Goal: Transaction & Acquisition: Purchase product/service

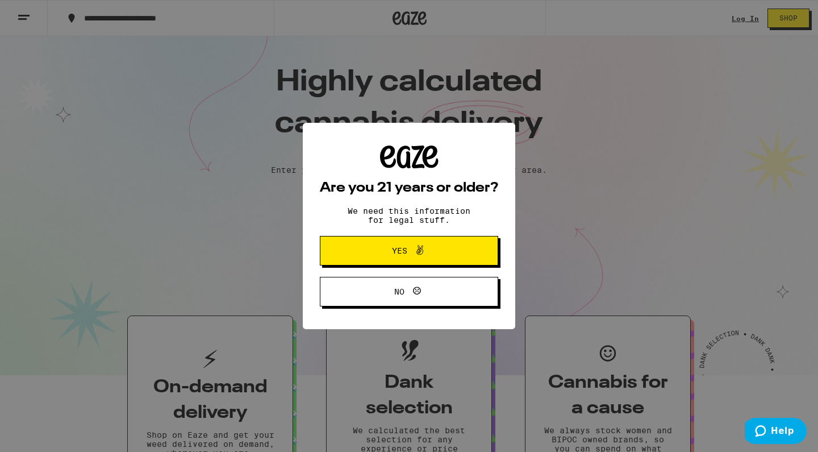
click at [410, 252] on span at bounding box center [417, 250] width 19 height 15
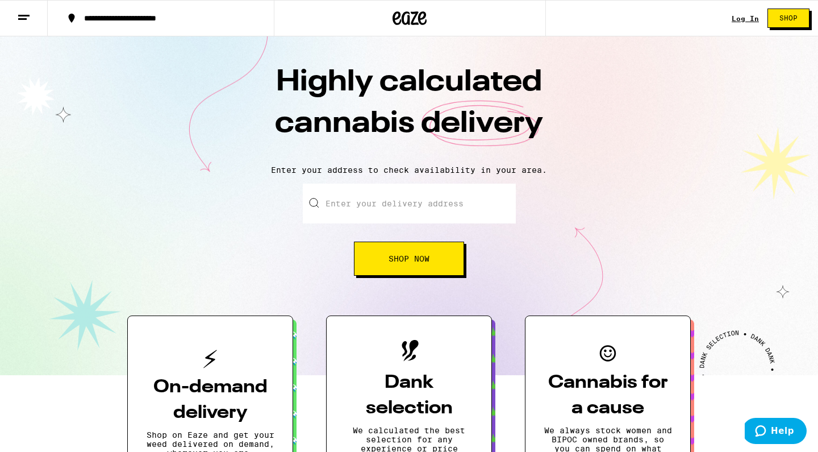
click at [743, 13] on div "Log In Shop" at bounding box center [775, 18] width 86 height 36
click at [743, 18] on div "Log In" at bounding box center [745, 18] width 27 height 7
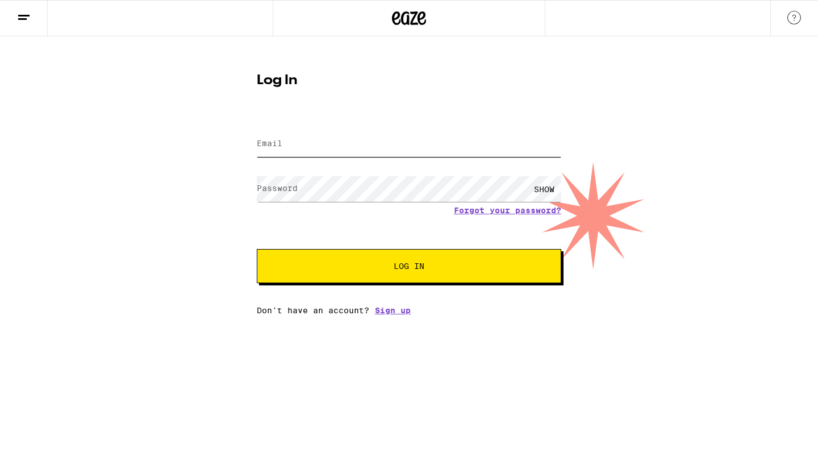
type input "moreguitarsforkyle@gmail.com"
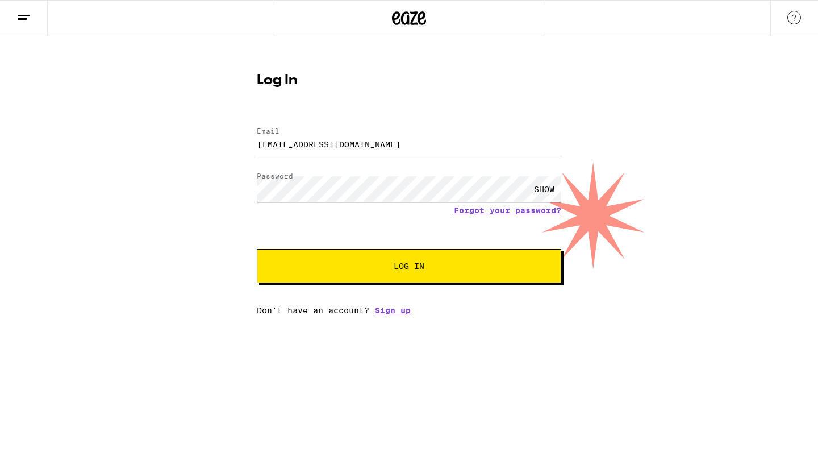
click at [409, 267] on button "Log In" at bounding box center [409, 266] width 305 height 34
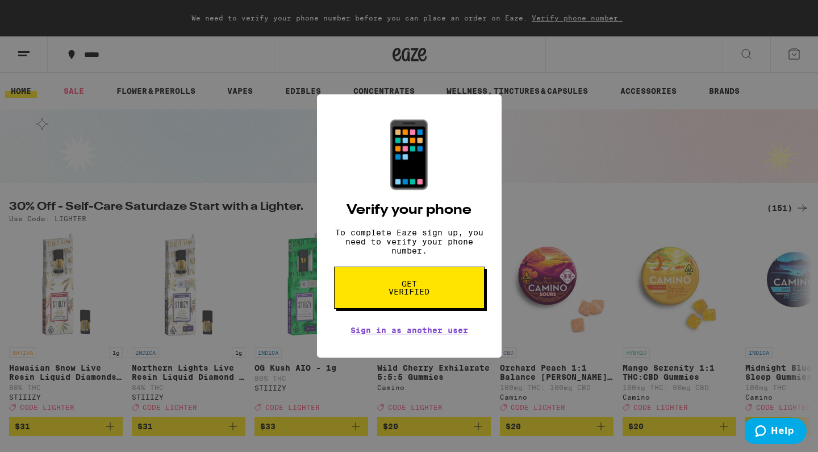
click at [415, 296] on span "Get verified" at bounding box center [409, 288] width 59 height 16
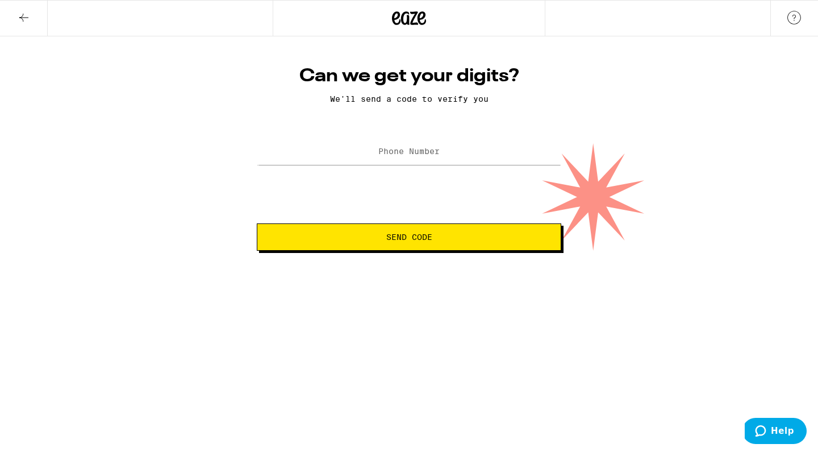
click at [380, 154] on label "Phone Number" at bounding box center [409, 151] width 61 height 9
type input "(310) 562-7760"
click at [412, 241] on span "Send Code" at bounding box center [409, 237] width 46 height 8
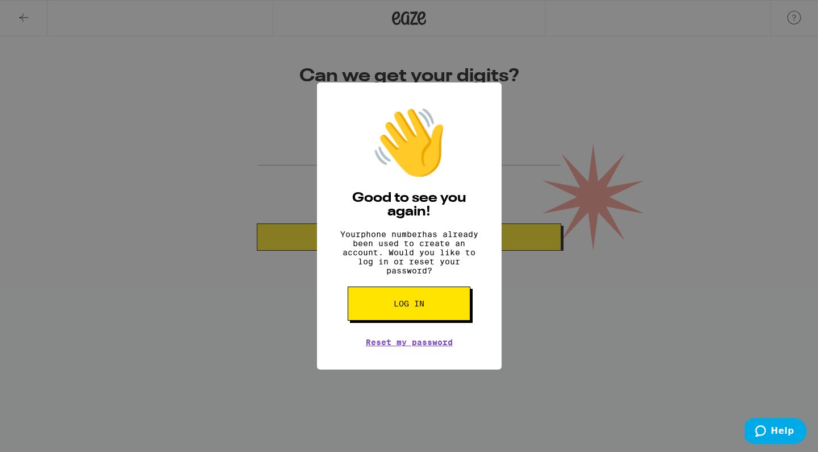
click at [410, 307] on span "Log in" at bounding box center [409, 304] width 31 height 8
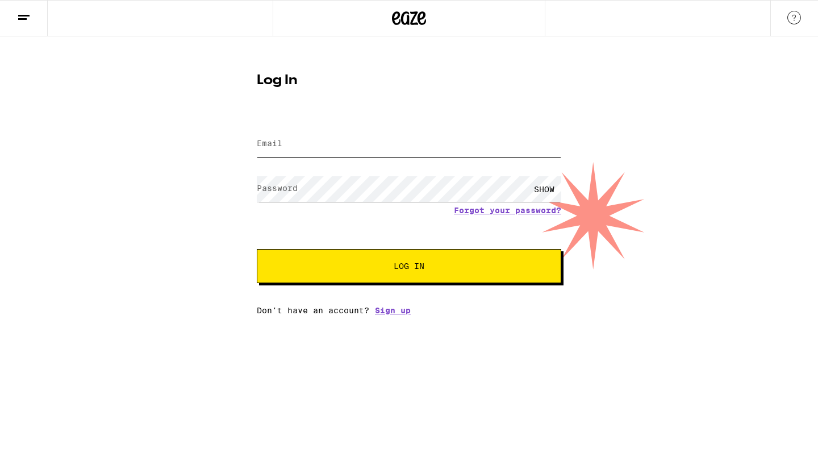
type input "moreguitarsforkyle@gmail.com"
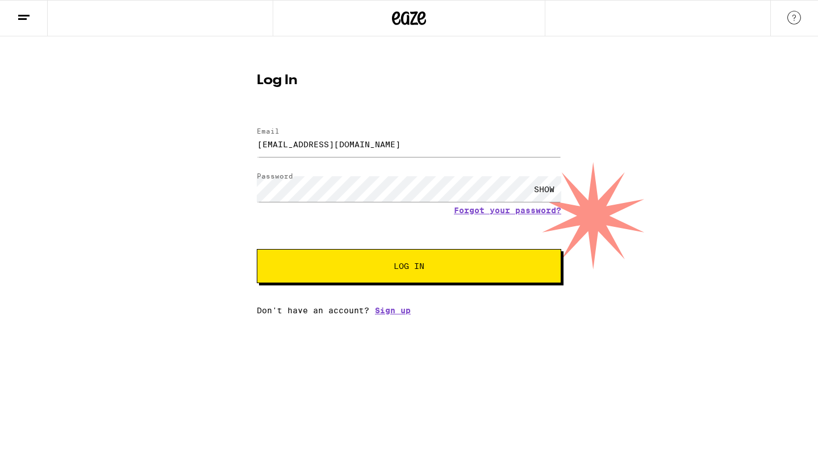
click at [405, 282] on button "Log In" at bounding box center [409, 266] width 305 height 34
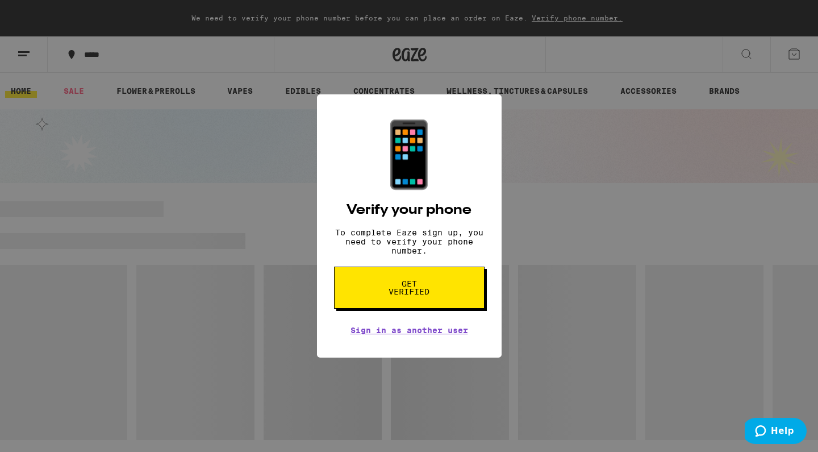
click at [418, 296] on span "Get verified" at bounding box center [409, 288] width 59 height 16
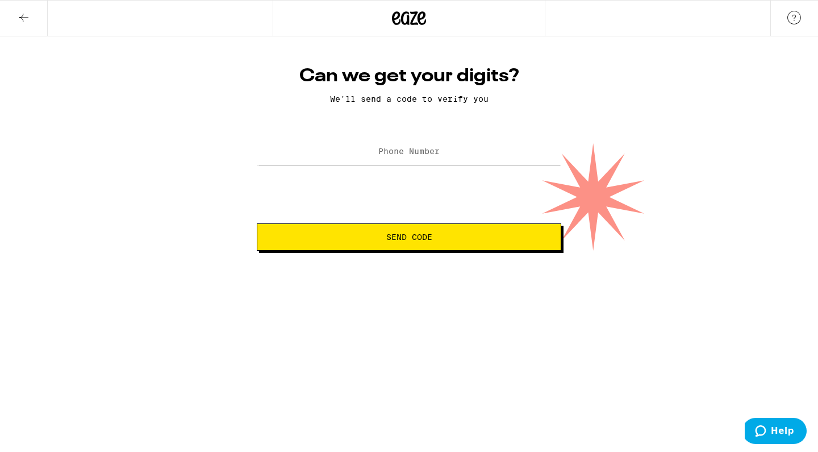
click at [394, 151] on label "Phone Number" at bounding box center [409, 151] width 61 height 9
type input "310562"
type input "(310) 562-7760"
click at [417, 236] on span "Send Code" at bounding box center [409, 237] width 46 height 8
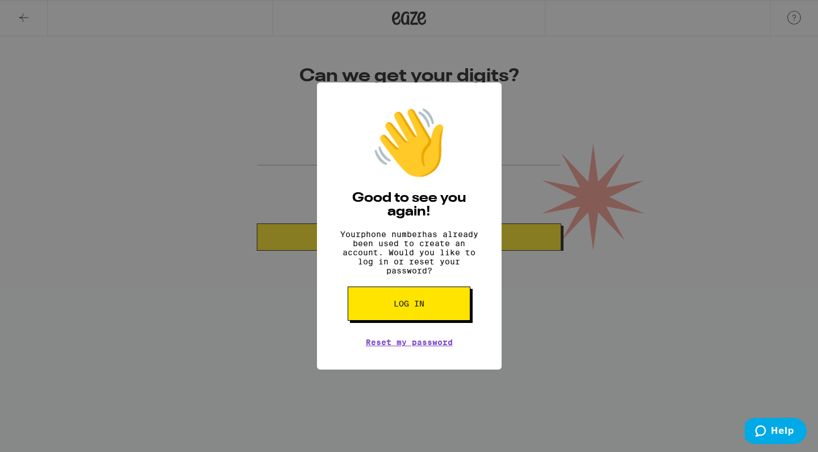
click at [687, 158] on div "👋 Good to see you again! Your phone number has already been used to create an a…" at bounding box center [409, 226] width 818 height 452
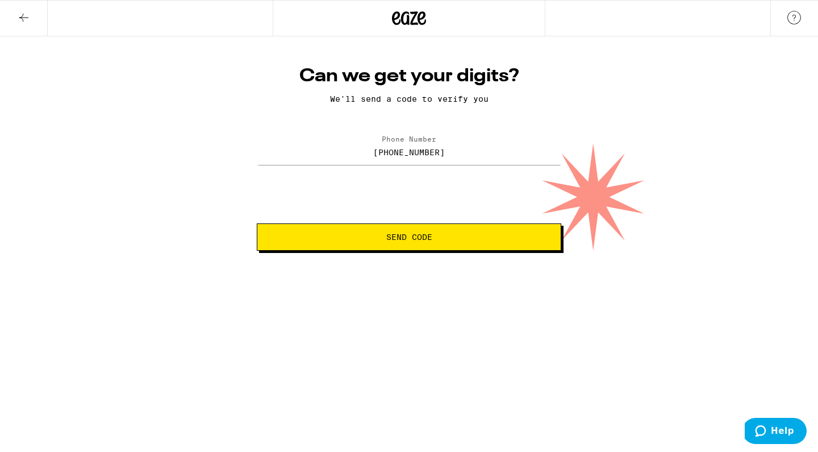
click at [401, 17] on icon at bounding box center [409, 18] width 34 height 20
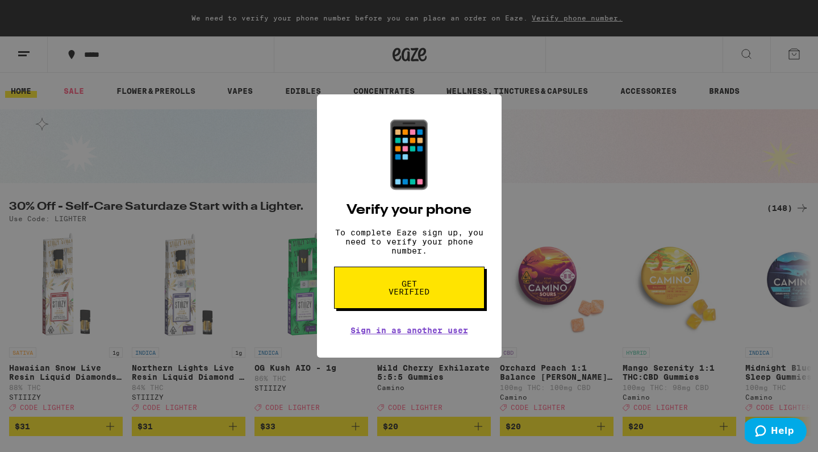
click at [623, 205] on div "📱 Verify your phone To complete Eaze sign up, you need to verify your phone num…" at bounding box center [409, 226] width 818 height 452
click at [554, 185] on div "📱 Verify your phone To complete Eaze sign up, you need to verify your phone num…" at bounding box center [409, 226] width 818 height 452
click at [582, 147] on div "📱 Verify your phone To complete Eaze sign up, you need to verify your phone num…" at bounding box center [409, 226] width 818 height 452
click at [436, 333] on link "Sign in as another user" at bounding box center [410, 330] width 118 height 9
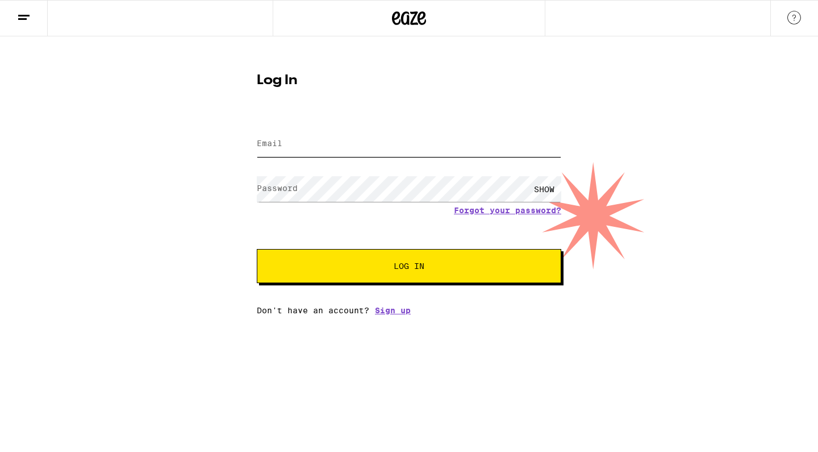
type input "[EMAIL_ADDRESS][DOMAIN_NAME]"
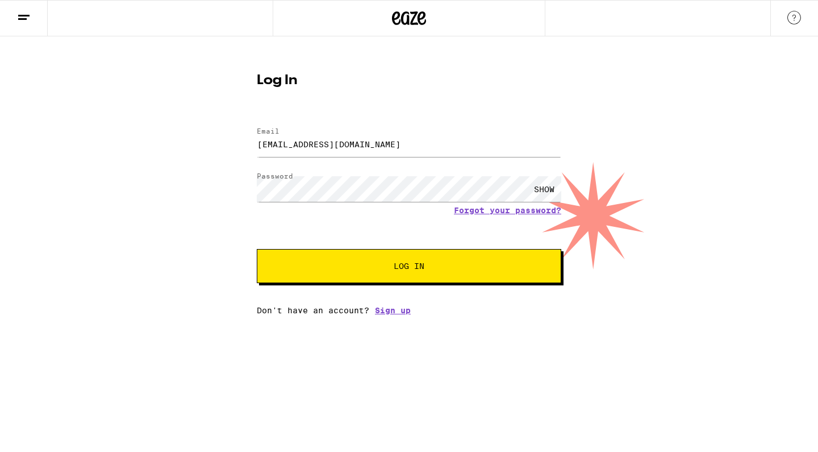
click at [430, 257] on button "Log In" at bounding box center [409, 266] width 305 height 34
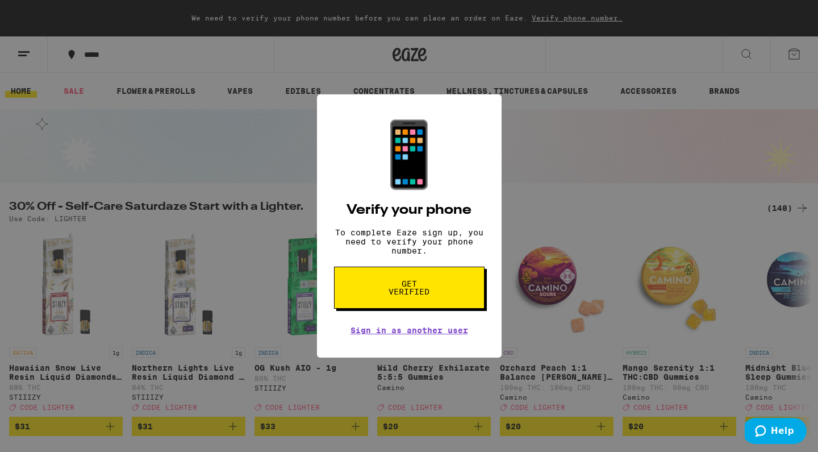
click at [0, 0] on span "Get verified" at bounding box center [0, 0] width 0 height 0
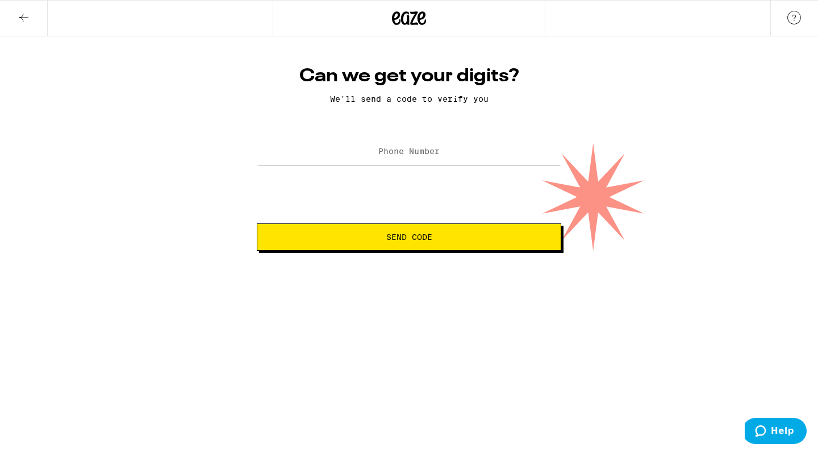
click at [392, 152] on label "Phone Number" at bounding box center [409, 151] width 61 height 9
type input "[PHONE_NUMBER]"
click at [420, 241] on span "Send Code" at bounding box center [409, 237] width 46 height 8
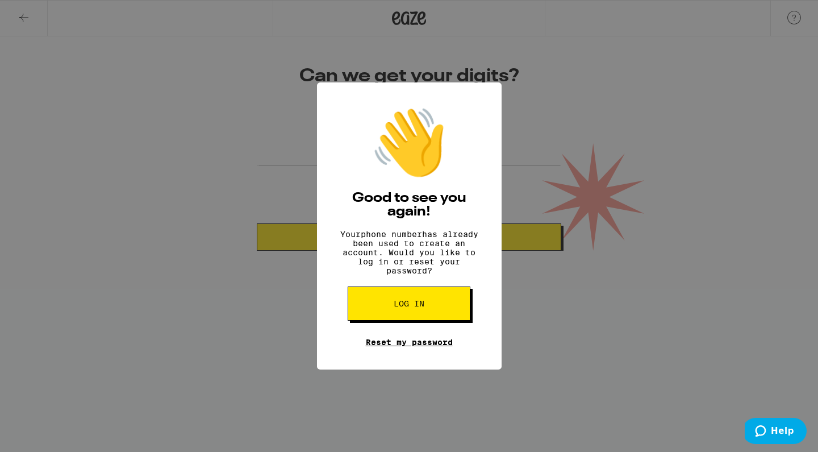
click at [406, 347] on link "Reset my password" at bounding box center [409, 342] width 87 height 9
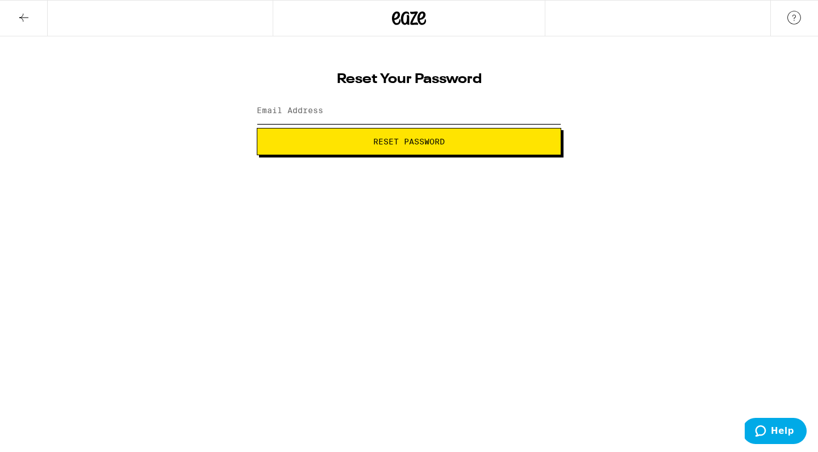
click at [326, 110] on input "Email Address" at bounding box center [409, 111] width 305 height 26
type input "moreguitarsforkyle@gmail.com"
click at [400, 149] on button "Reset Password" at bounding box center [409, 141] width 305 height 27
click at [395, 148] on button "Submit" at bounding box center [409, 141] width 305 height 27
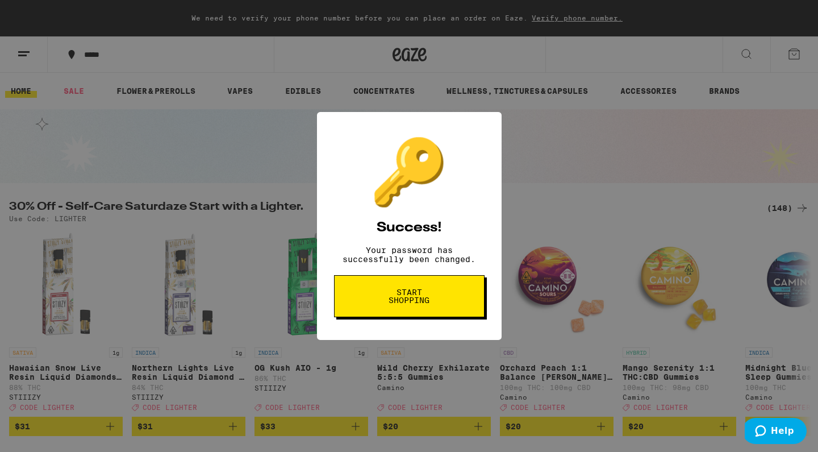
click at [426, 302] on span "Start shopping" at bounding box center [409, 296] width 59 height 16
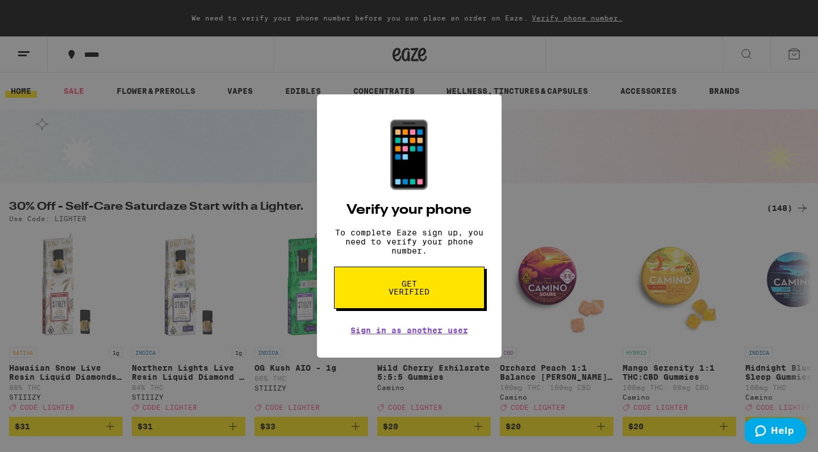
click at [552, 148] on div "📱 Verify your phone To complete Eaze sign up, you need to verify your phone num…" at bounding box center [409, 226] width 818 height 452
click at [414, 294] on span "Get verified" at bounding box center [409, 288] width 59 height 16
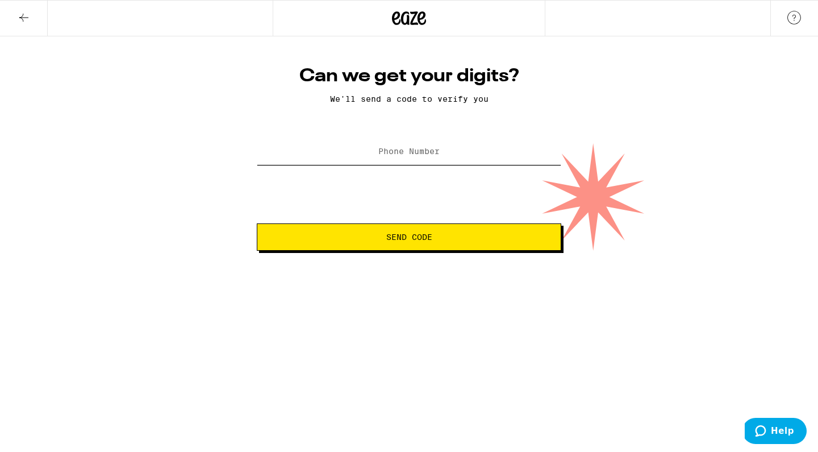
click at [407, 141] on input "Phone Number" at bounding box center [409, 152] width 305 height 26
type input "(310) 562-7760"
click at [411, 240] on span "Send Code" at bounding box center [409, 237] width 46 height 8
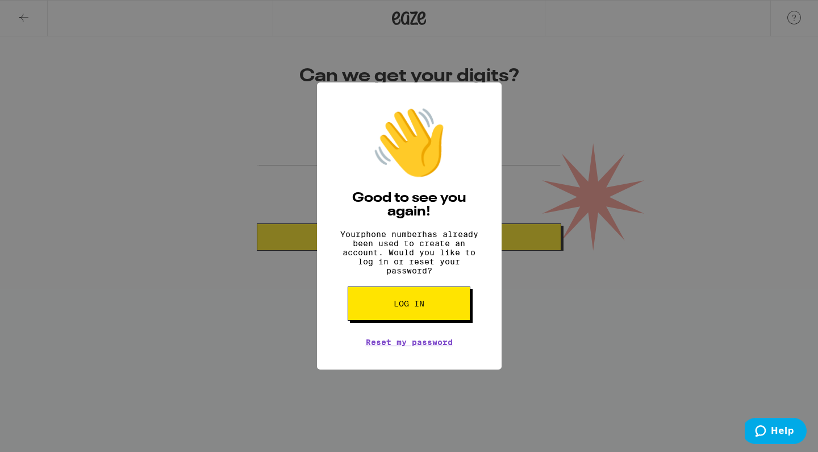
click at [782, 439] on button "Help" at bounding box center [775, 431] width 64 height 26
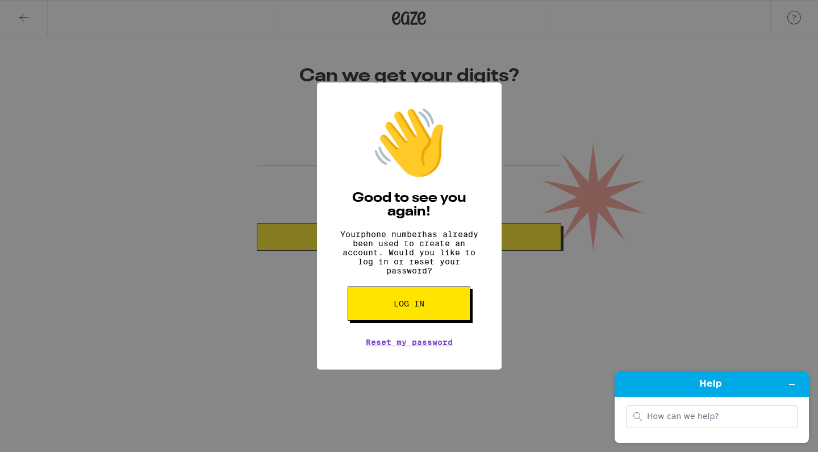
click at [684, 49] on div "👋 Good to see you again! Your phone number has already been used to create an a…" at bounding box center [409, 226] width 818 height 452
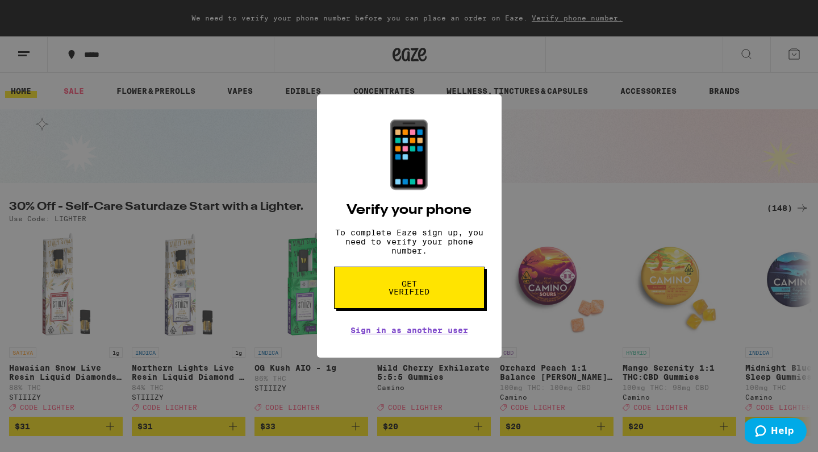
click at [529, 135] on div "📱 Verify your phone To complete Eaze sign up, you need to verify your phone num…" at bounding box center [409, 226] width 818 height 452
